Goal: Transaction & Acquisition: Purchase product/service

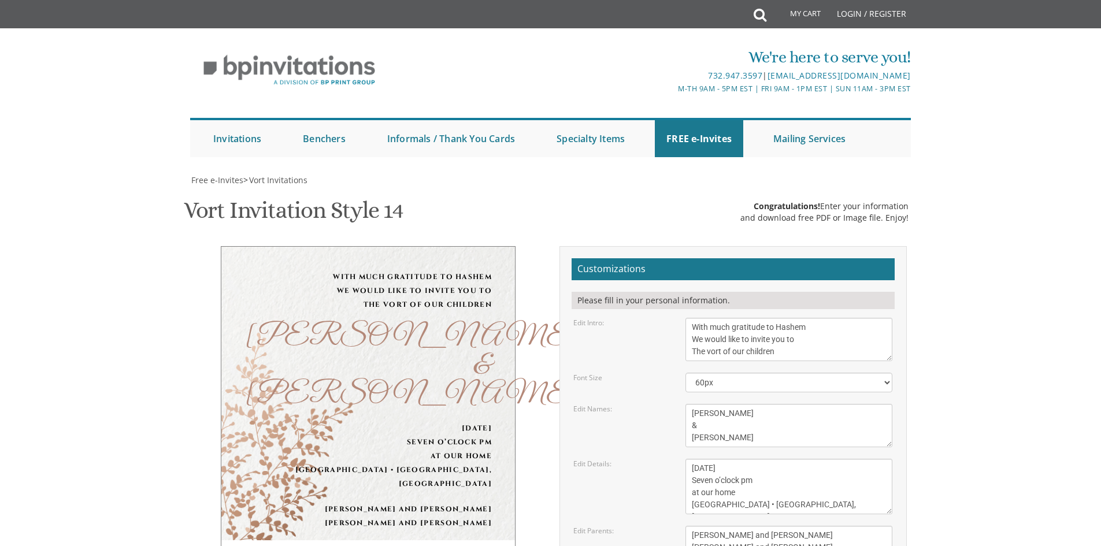
scroll to position [58, 0]
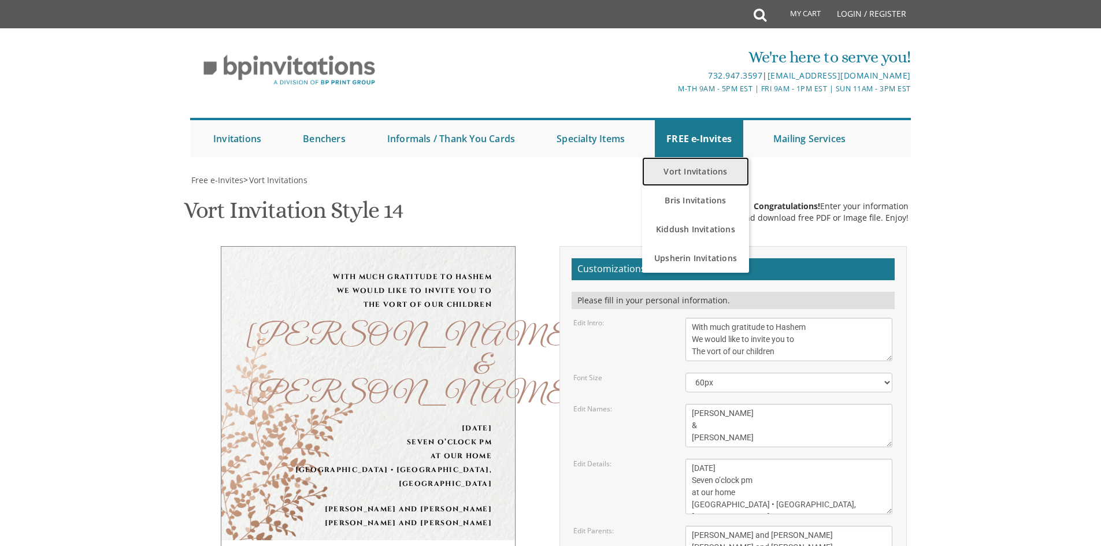
click at [718, 157] on link "Vort Invitations" at bounding box center [695, 171] width 107 height 29
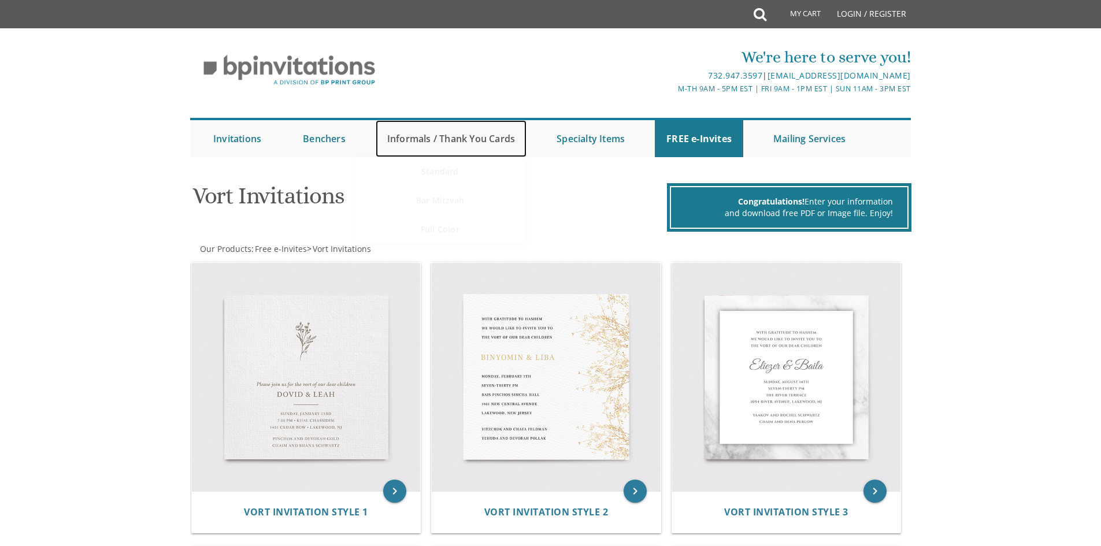
click at [470, 143] on link "Informals / Thank You Cards" at bounding box center [451, 138] width 151 height 37
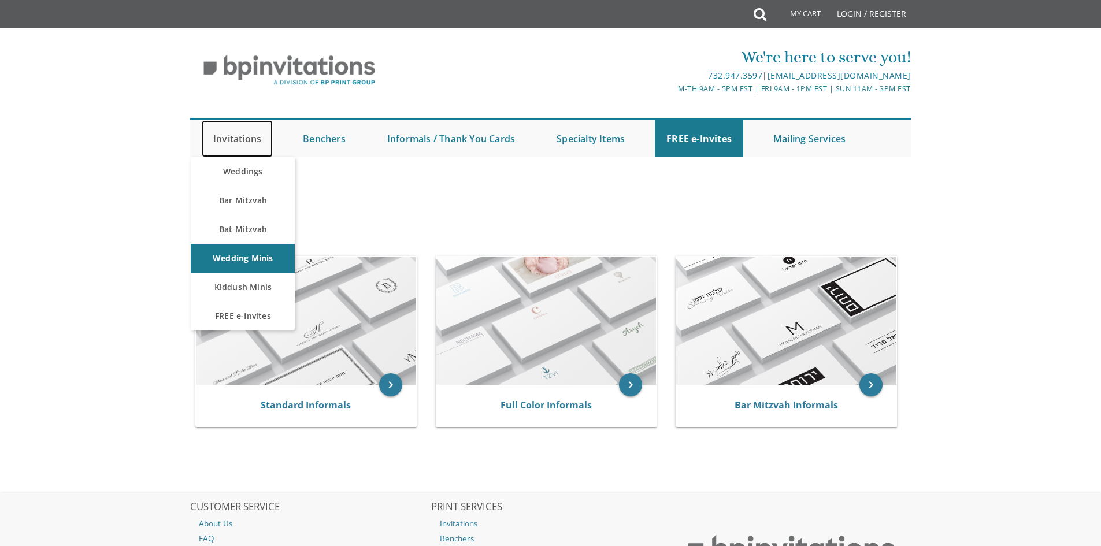
click at [262, 138] on link "Invitations" at bounding box center [237, 138] width 71 height 37
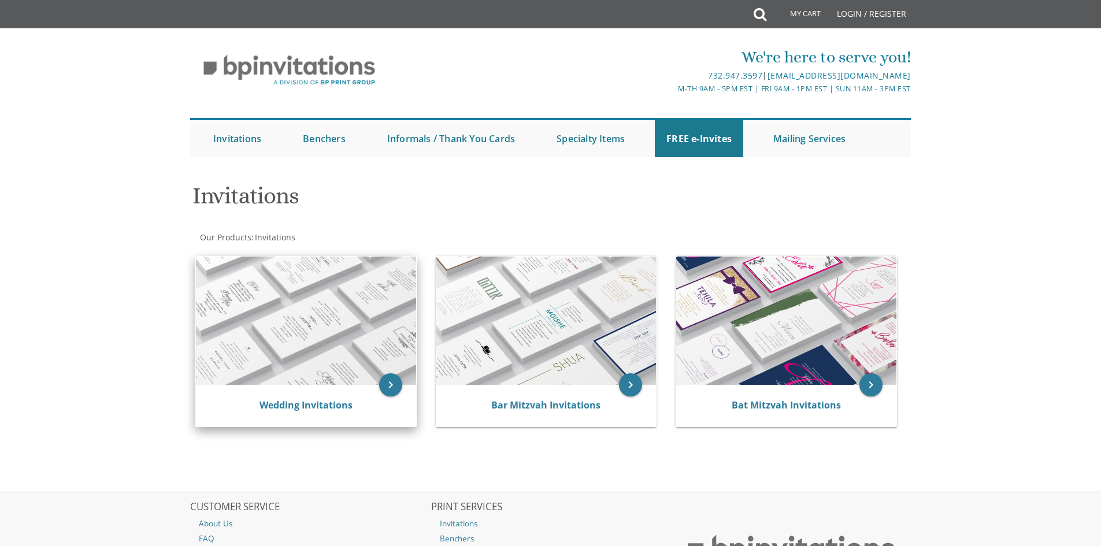
click at [313, 297] on img at bounding box center [306, 321] width 220 height 128
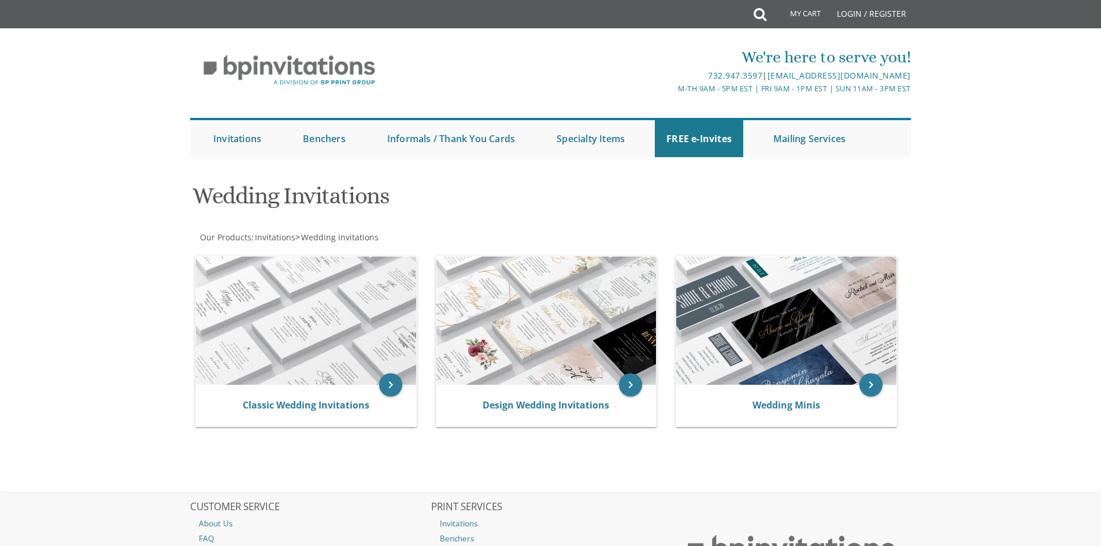
click at [313, 297] on img at bounding box center [306, 321] width 220 height 128
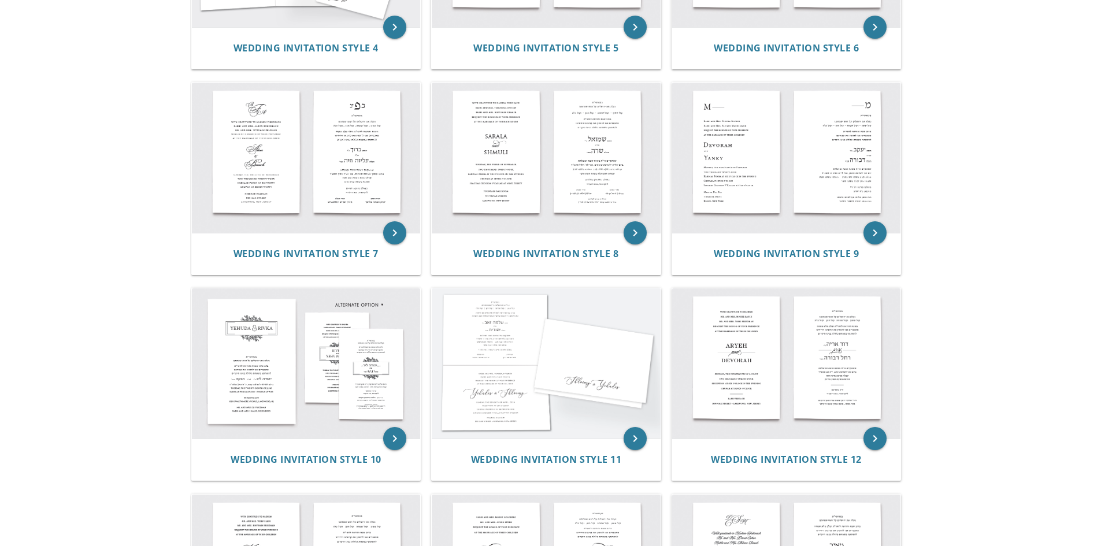
scroll to position [578, 0]
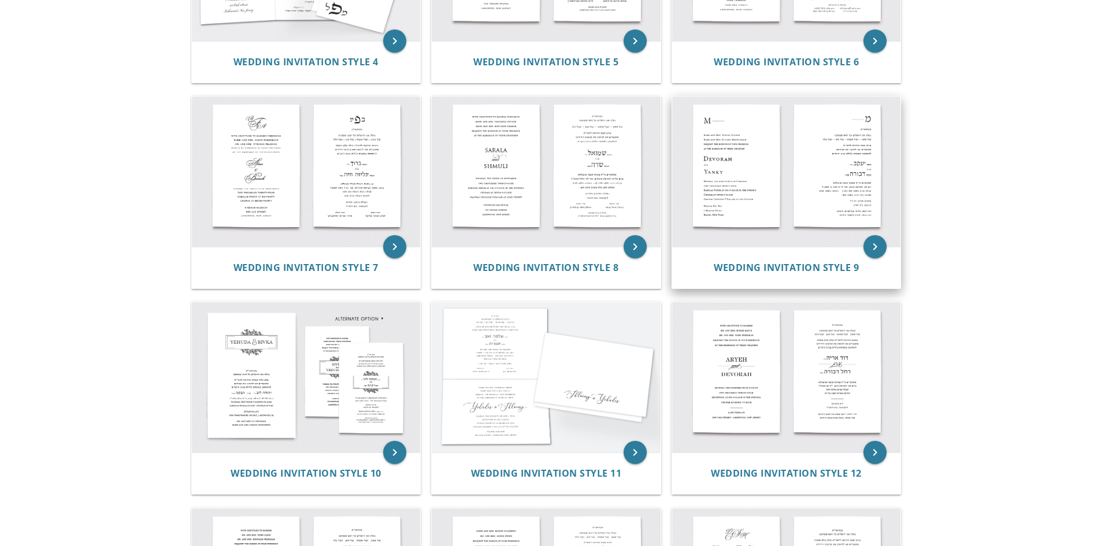
click at [729, 164] on img at bounding box center [786, 171] width 229 height 150
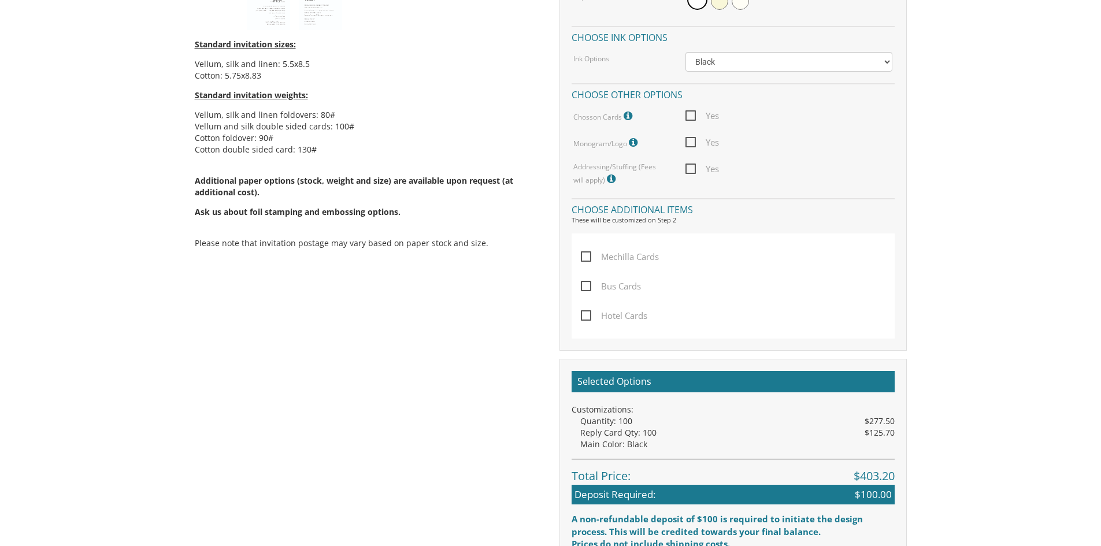
scroll to position [462, 0]
